Goal: Task Accomplishment & Management: Manage account settings

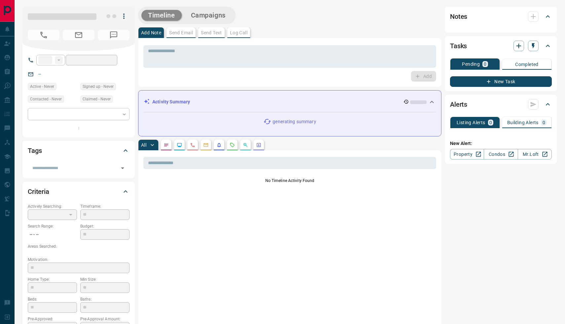
type input "**"
type input "**********"
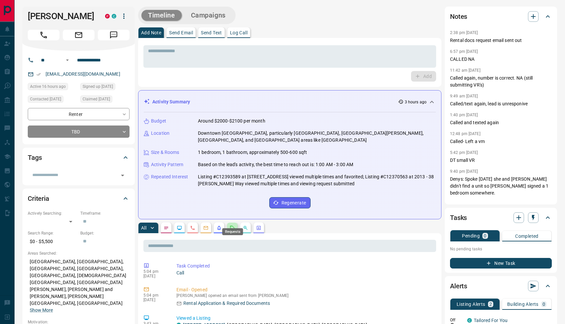
click at [233, 226] on icon "Requests" at bounding box center [232, 228] width 4 height 4
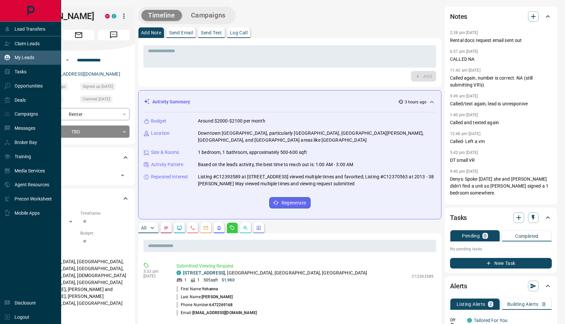
click at [30, 56] on p "My Leads" at bounding box center [25, 57] width 20 height 5
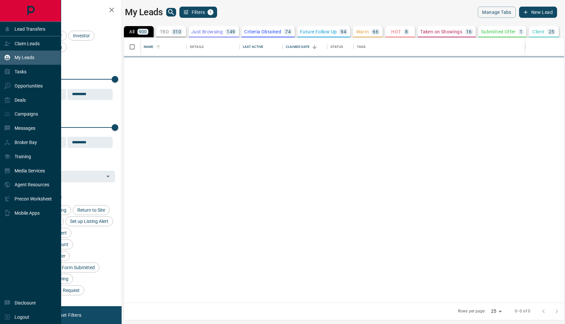
scroll to position [265, 440]
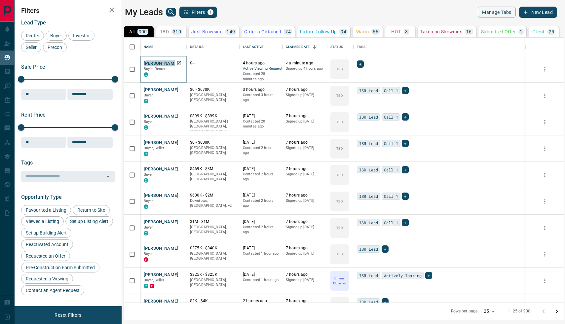
click at [168, 60] on button "MEAGAN FOX" at bounding box center [161, 63] width 35 height 6
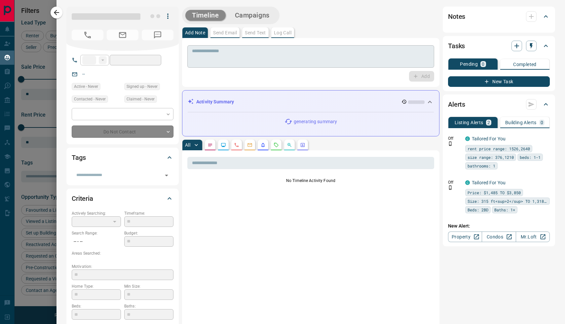
type input "**"
type input "**********"
type input "**"
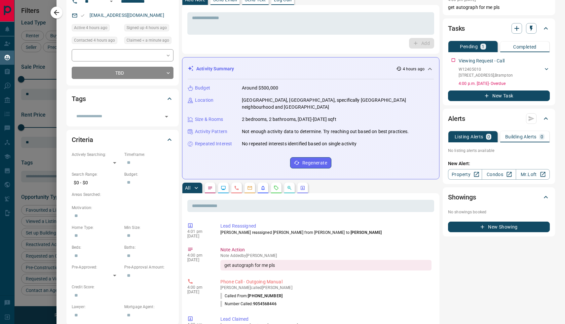
scroll to position [59, 0]
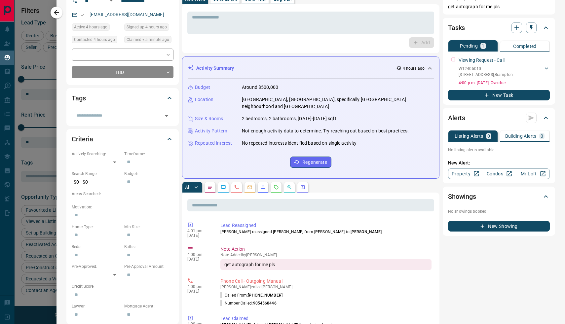
click at [276, 185] on icon "Requests" at bounding box center [276, 187] width 4 height 4
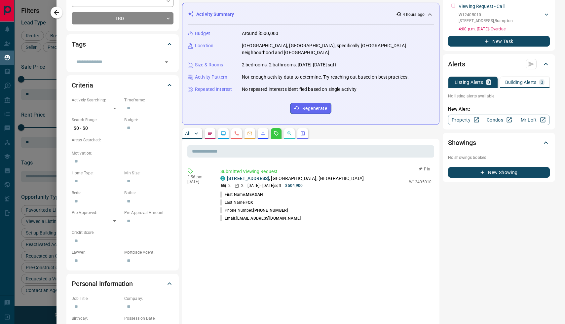
scroll to position [74, 0]
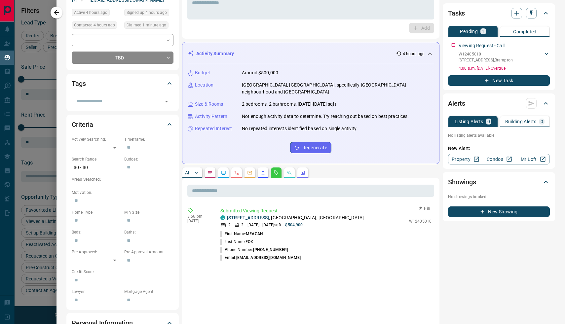
drag, startPoint x: 432, startPoint y: 214, endPoint x: 407, endPoint y: 216, distance: 25.5
click at [407, 216] on div "Submitted Viewing Request C 404 - 24 Hanover Road , Central Park, Brampton 2 2 …" at bounding box center [327, 234] width 214 height 54
drag, startPoint x: 410, startPoint y: 214, endPoint x: 437, endPoint y: 214, distance: 27.1
click at [439, 213] on div "Timeline Campaigns Add Note Send Email Send Text Log Call * ​ Add Activity Summ…" at bounding box center [368, 283] width 373 height 650
click at [427, 218] on p "W12405010" at bounding box center [420, 221] width 22 height 6
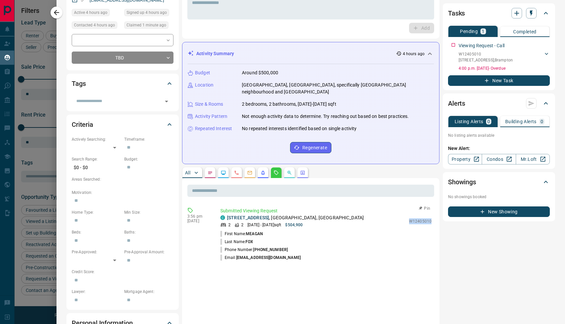
drag, startPoint x: 431, startPoint y: 215, endPoint x: 411, endPoint y: 213, distance: 20.2
click at [411, 218] on p "W12405010" at bounding box center [420, 221] width 22 height 6
click at [418, 218] on p "W12405010" at bounding box center [420, 221] width 22 height 6
drag, startPoint x: 411, startPoint y: 213, endPoint x: 432, endPoint y: 216, distance: 21.6
click at [432, 216] on div "Submitted Viewing Request C 404 - 24 Hanover Road , Central Park, Brampton 2 2 …" at bounding box center [327, 234] width 214 height 54
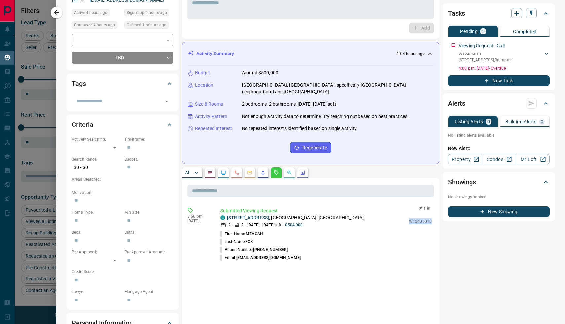
click at [423, 218] on p "W12405010" at bounding box center [420, 221] width 22 height 6
drag, startPoint x: 433, startPoint y: 215, endPoint x: 409, endPoint y: 215, distance: 23.5
click at [409, 215] on div "Submitted Viewing Request C 404 - 24 Hanover Road , Central Park, Brampton 2 2 …" at bounding box center [327, 234] width 214 height 54
copy p "W12405010"
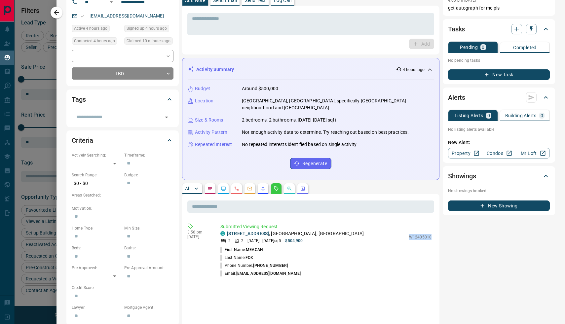
scroll to position [70, 0]
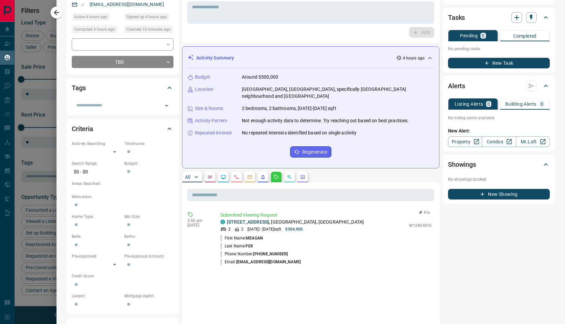
click at [347, 250] on li "Phone Number: (905) 456-8446" at bounding box center [325, 254] width 211 height 8
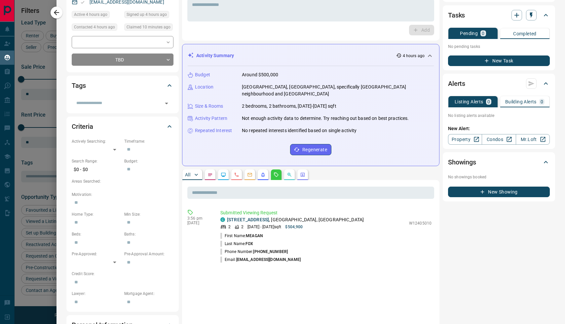
scroll to position [85, 0]
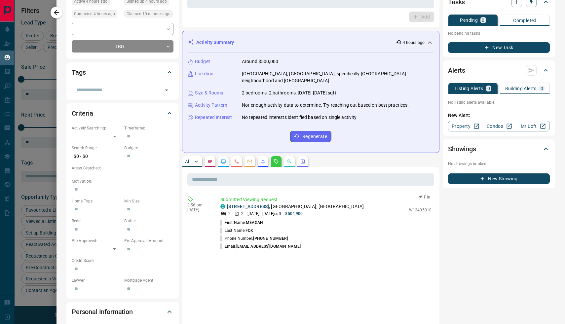
click at [304, 203] on p "404 - 24 Hanover Road , Central Park, Brampton" at bounding box center [295, 206] width 137 height 7
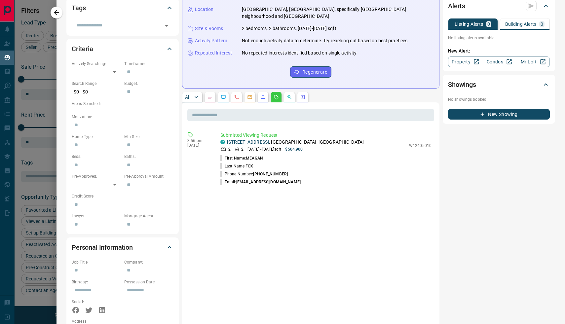
scroll to position [30, 0]
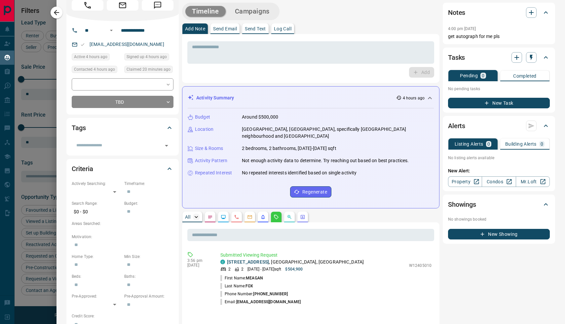
click at [194, 214] on icon "button" at bounding box center [196, 217] width 7 height 7
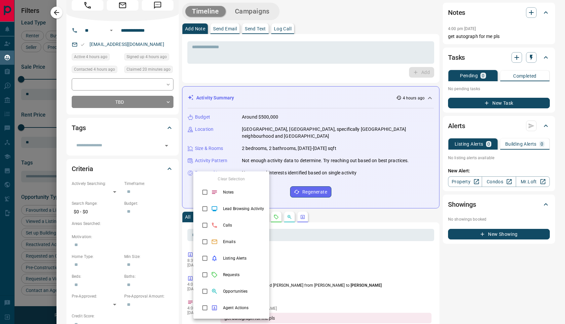
click at [353, 207] on div at bounding box center [282, 162] width 565 height 324
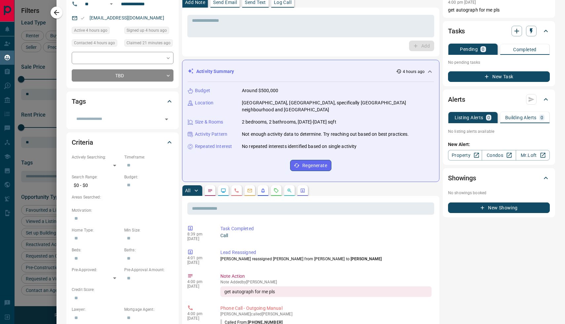
scroll to position [0, 0]
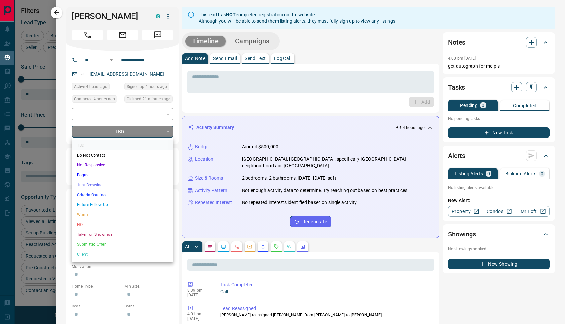
click at [168, 133] on body "Lead Transfers Claim Leads My Leads Tasks Opportunities Deals Campaigns Message…" at bounding box center [282, 158] width 565 height 316
click at [102, 178] on li "Bogus" at bounding box center [123, 175] width 102 height 10
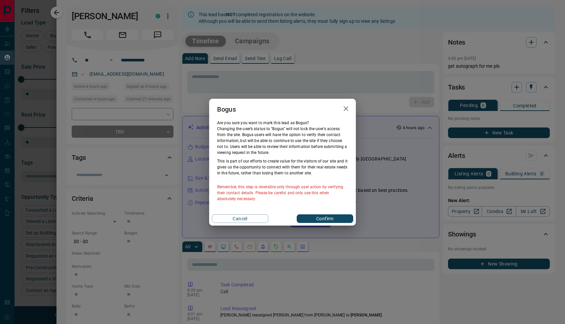
click at [347, 109] on icon "button" at bounding box center [346, 108] width 5 height 5
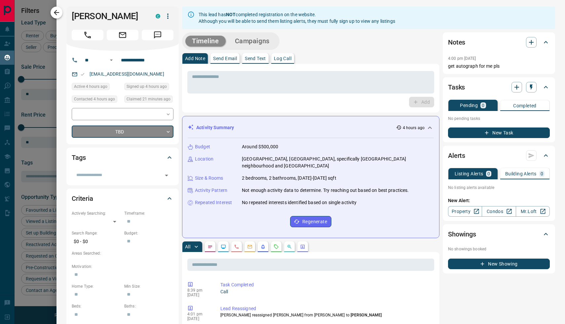
click at [57, 12] on icon "button" at bounding box center [57, 13] width 8 height 8
